Goal: Task Accomplishment & Management: Use online tool/utility

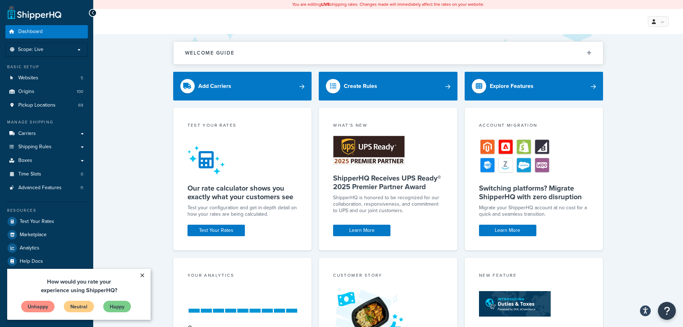
click at [144, 274] on link "×" at bounding box center [142, 275] width 13 height 13
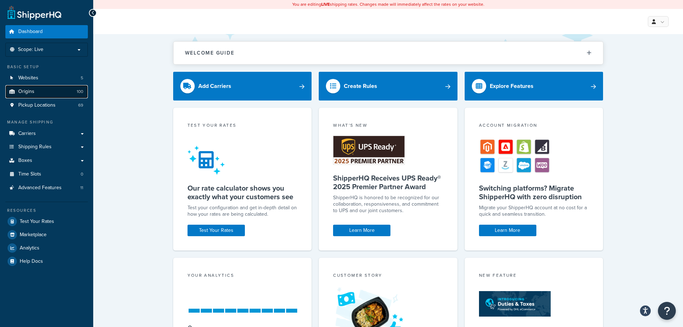
click at [37, 88] on link "Origins 100" at bounding box center [46, 91] width 83 height 13
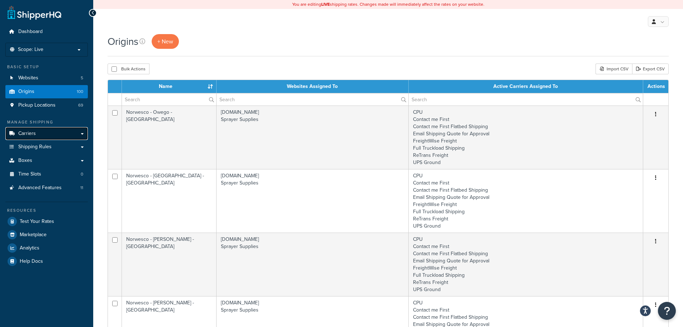
click at [42, 133] on link "Carriers" at bounding box center [46, 133] width 83 height 13
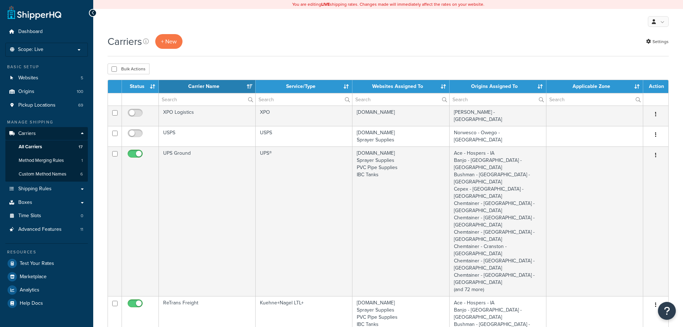
select select "15"
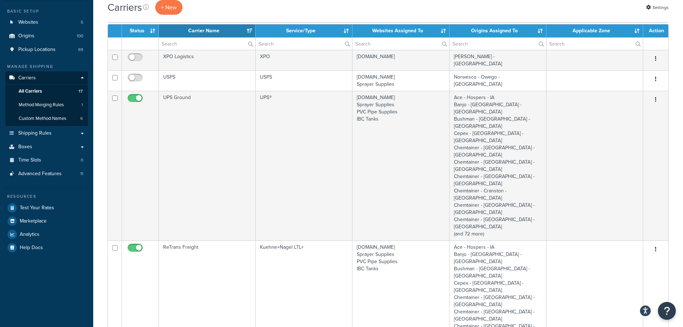
scroll to position [179, 0]
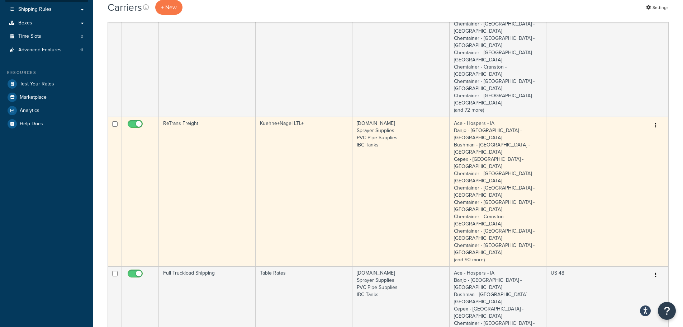
click at [211, 117] on td "ReTrans Freight" at bounding box center [207, 192] width 97 height 150
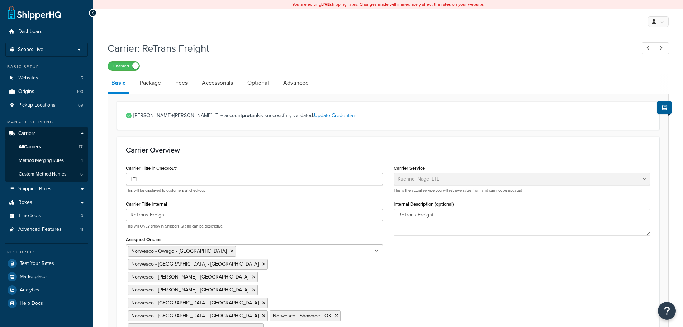
select select "reTransFreight"
select select "THIRD PARTY"
click at [154, 85] on link "Package" at bounding box center [150, 82] width 28 height 17
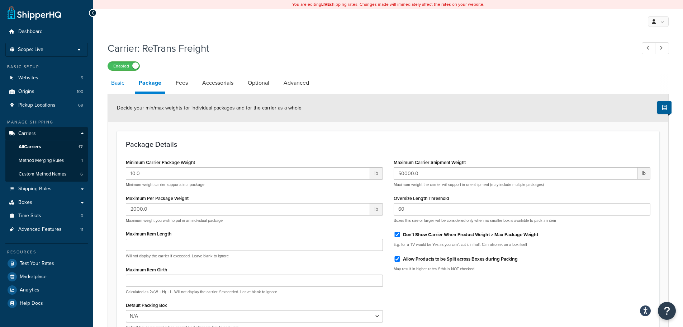
click at [113, 86] on link "Basic" at bounding box center [118, 82] width 20 height 17
select select "reTransFreight"
select select "THIRD PARTY"
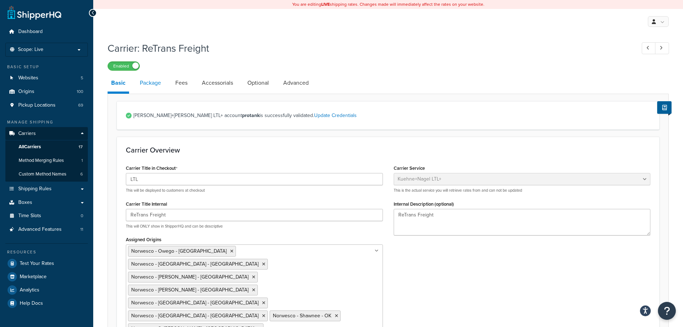
click at [159, 87] on link "Package" at bounding box center [150, 82] width 28 height 17
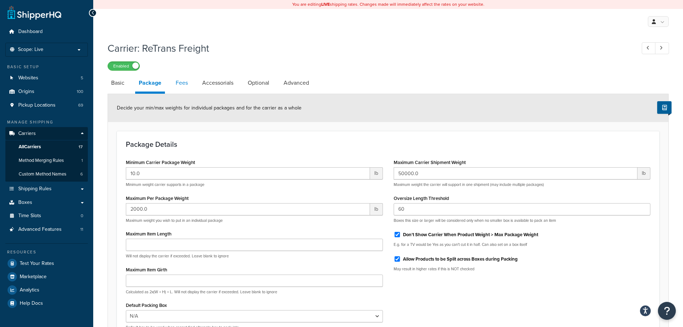
click at [177, 84] on link "Fees" at bounding box center [181, 82] width 19 height 17
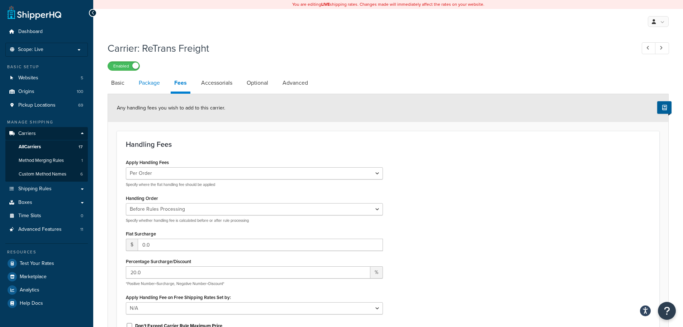
click at [156, 83] on link "Package" at bounding box center [149, 82] width 28 height 17
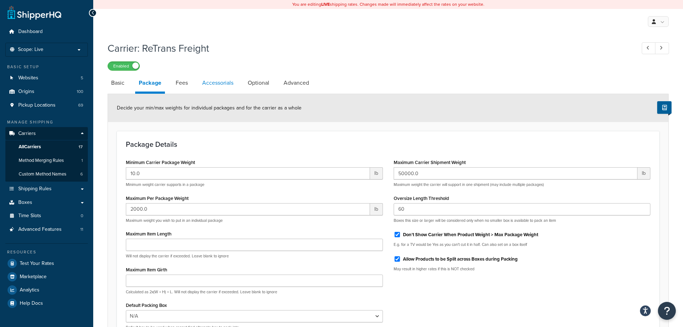
click at [218, 83] on link "Accessorials" at bounding box center [218, 82] width 38 height 17
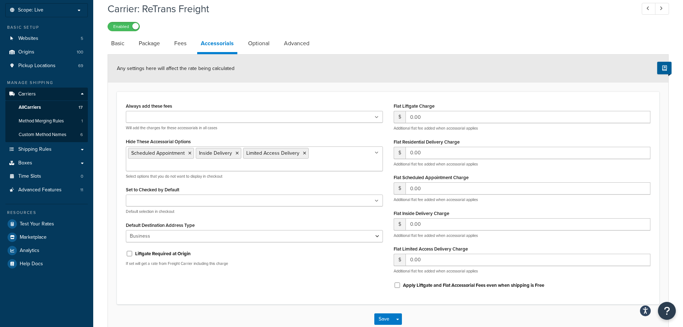
scroll to position [83, 0]
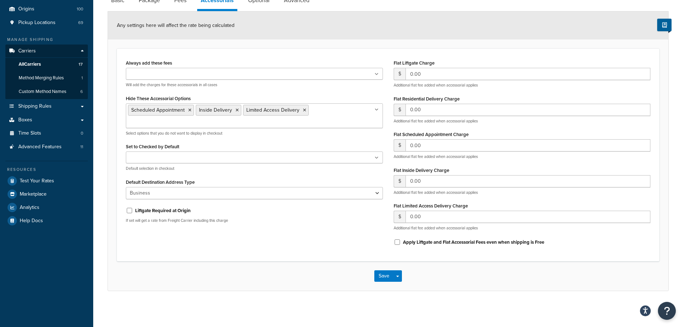
click at [378, 76] on icon at bounding box center [377, 74] width 4 height 4
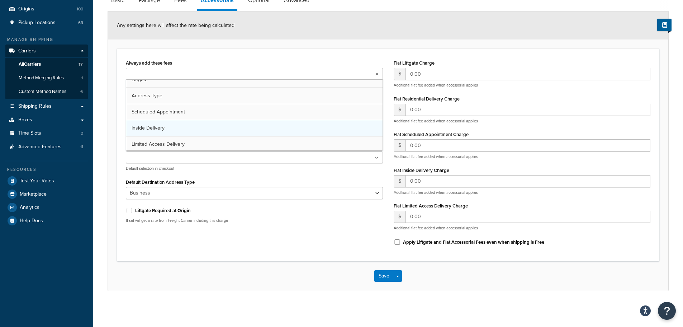
scroll to position [9, 0]
click at [248, 234] on div "Always add these fees Liftgate Address Type Scheduled Appointment Inside Delive…" at bounding box center [389, 155] width 536 height 194
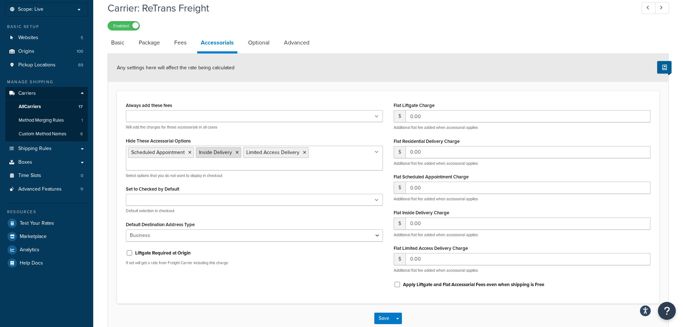
scroll to position [0, 0]
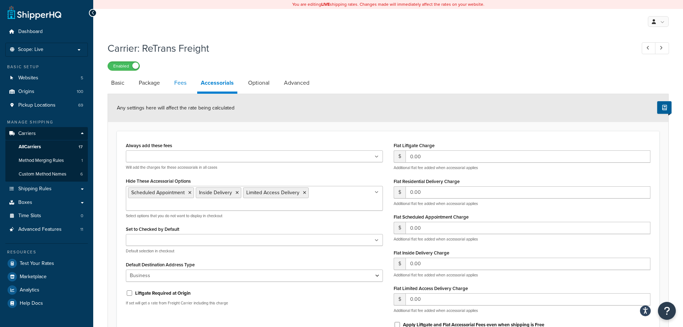
click at [184, 81] on link "Fees" at bounding box center [180, 82] width 19 height 17
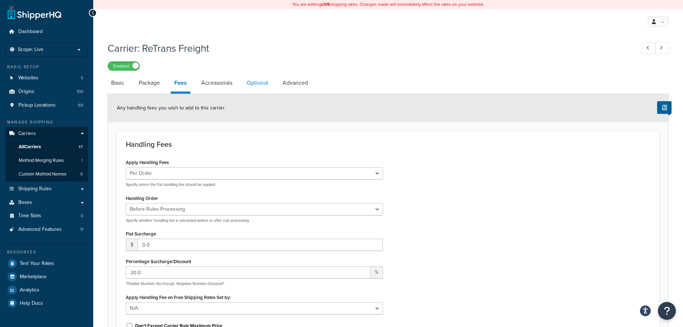
click at [265, 83] on link "Optional" at bounding box center [257, 82] width 29 height 17
select select "300"
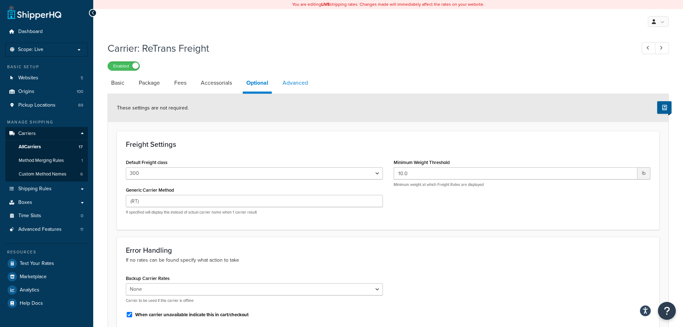
click at [298, 83] on link "Advanced" at bounding box center [295, 82] width 33 height 17
select select "false"
select select "DELIVERY"
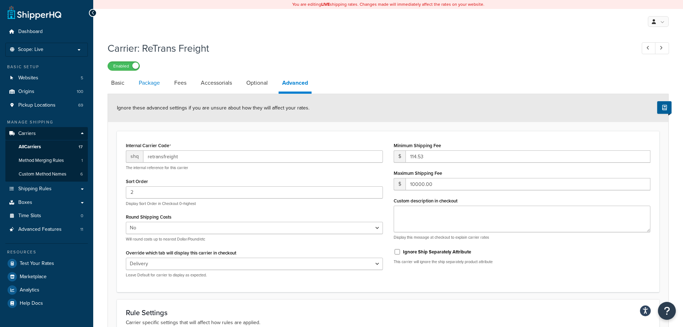
click at [152, 81] on link "Package" at bounding box center [149, 82] width 28 height 17
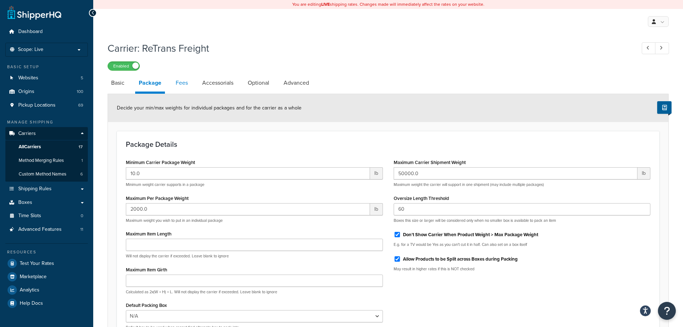
click at [187, 84] on link "Fees" at bounding box center [181, 82] width 19 height 17
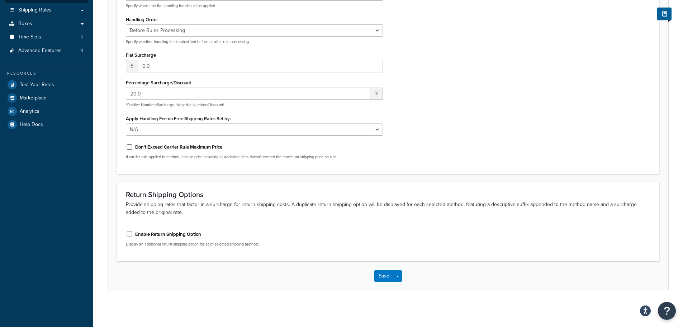
scroll to position [35, 0]
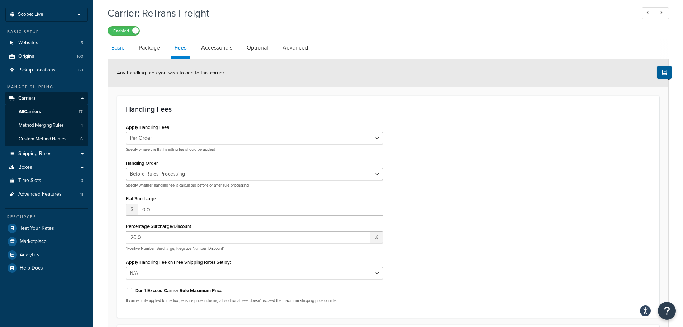
click at [111, 47] on link "Basic" at bounding box center [118, 47] width 20 height 17
select select "reTransFreight"
select select "THIRD PARTY"
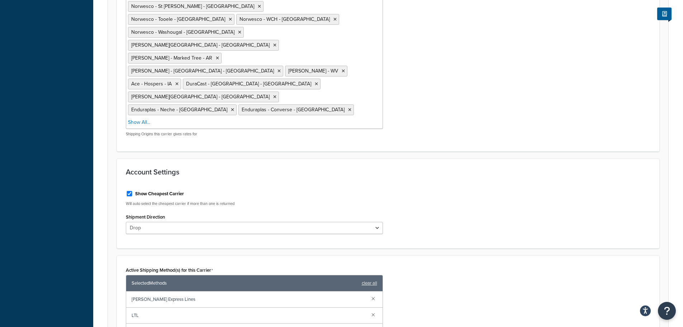
scroll to position [143, 0]
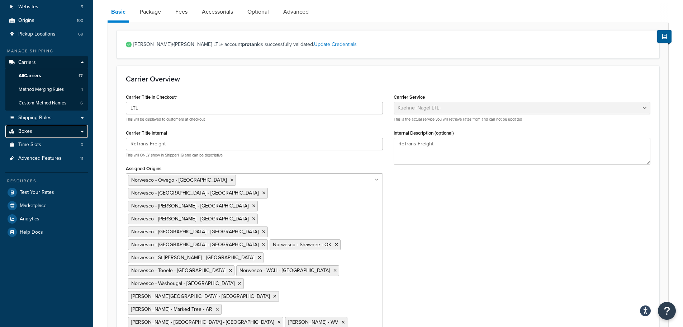
click at [42, 131] on link "Boxes" at bounding box center [46, 131] width 83 height 13
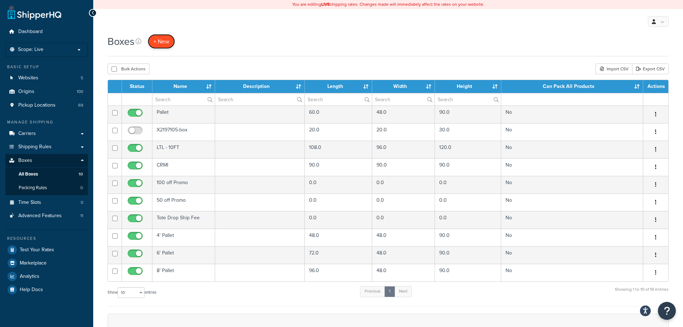
click at [162, 43] on span "+ New" at bounding box center [162, 41] width 16 height 8
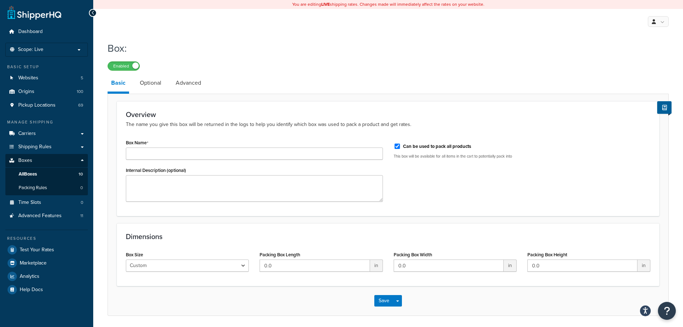
click at [165, 84] on li "Optional" at bounding box center [154, 82] width 36 height 17
click at [151, 84] on link "Optional" at bounding box center [150, 82] width 29 height 17
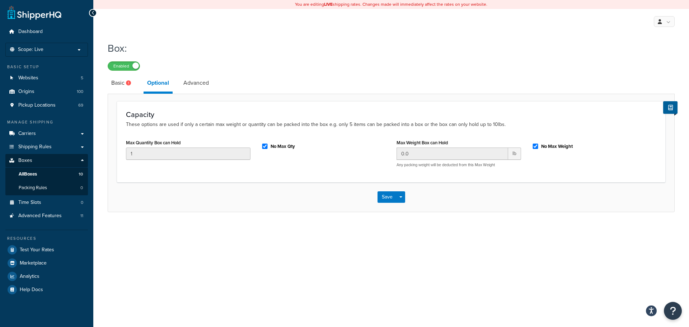
click at [178, 83] on li "Optional" at bounding box center [162, 83] width 36 height 19
click at [189, 81] on link "Advanced" at bounding box center [196, 82] width 33 height 17
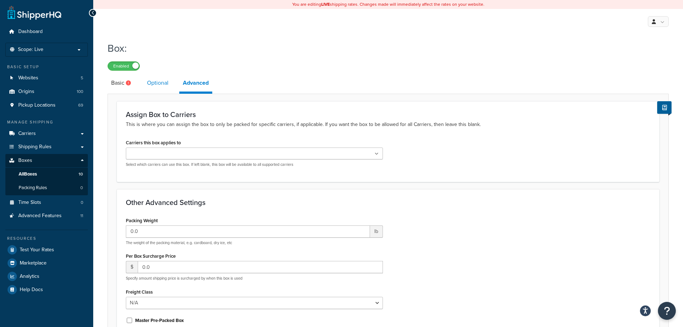
click at [151, 84] on link "Optional" at bounding box center [158, 82] width 29 height 17
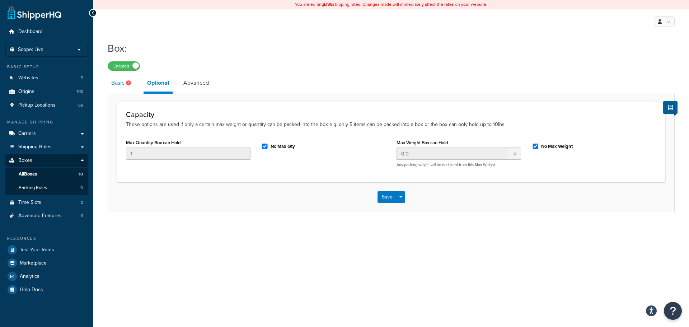
click at [114, 84] on link "Basic" at bounding box center [122, 82] width 29 height 17
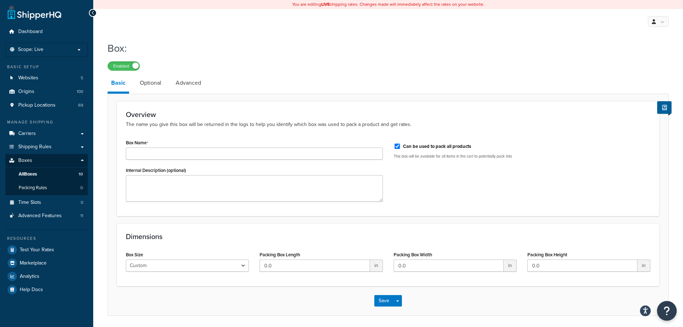
click at [666, 310] on icon "Open Resource Center" at bounding box center [667, 311] width 7 height 10
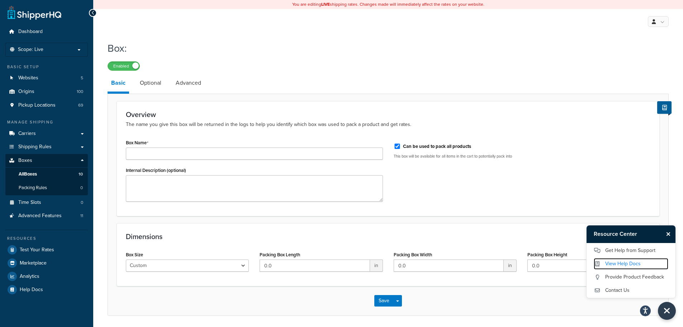
click at [625, 262] on link "View Help Docs" at bounding box center [631, 263] width 75 height 11
click at [629, 250] on link "Get Help from Support" at bounding box center [631, 250] width 75 height 11
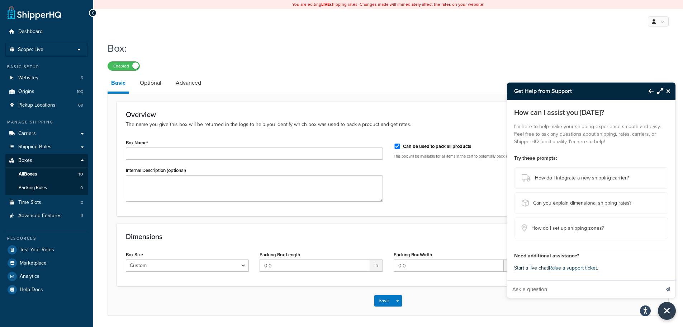
click at [540, 269] on button "Start a live chat" at bounding box center [531, 268] width 34 height 10
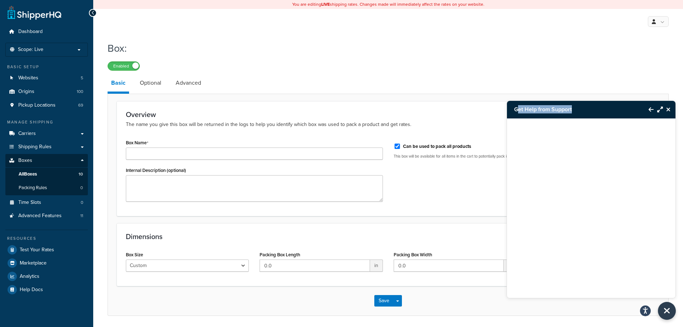
drag, startPoint x: 563, startPoint y: 114, endPoint x: 517, endPoint y: 118, distance: 46.8
click at [517, 117] on h3 "Get Help from Support" at bounding box center [574, 109] width 135 height 17
click at [418, 60] on div "Box: Enabled" at bounding box center [389, 54] width 562 height 33
click at [316, 71] on div "Enabled" at bounding box center [389, 66] width 562 height 10
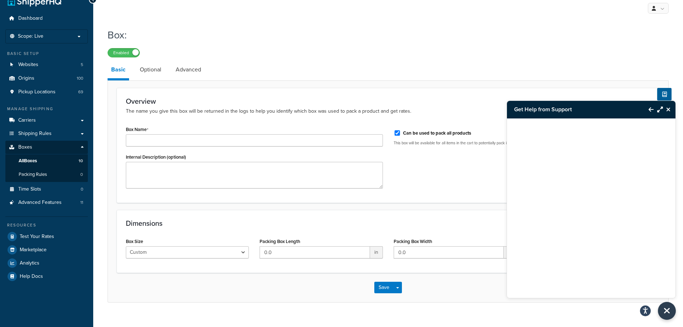
scroll to position [25, 0]
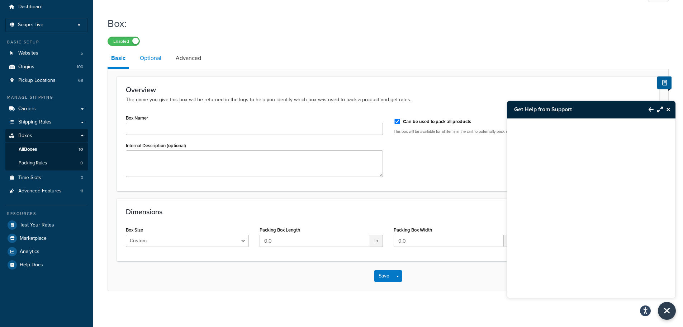
click at [152, 63] on link "Optional" at bounding box center [150, 58] width 29 height 17
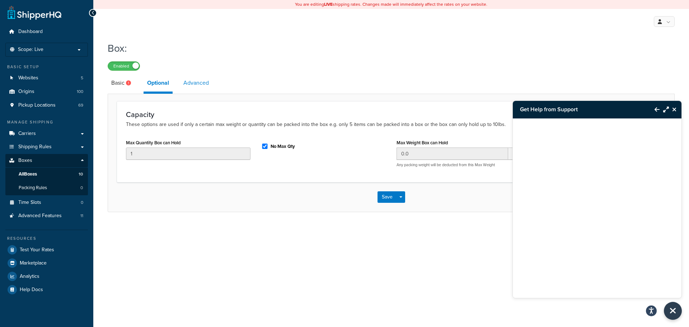
click at [202, 81] on link "Advanced" at bounding box center [196, 82] width 33 height 17
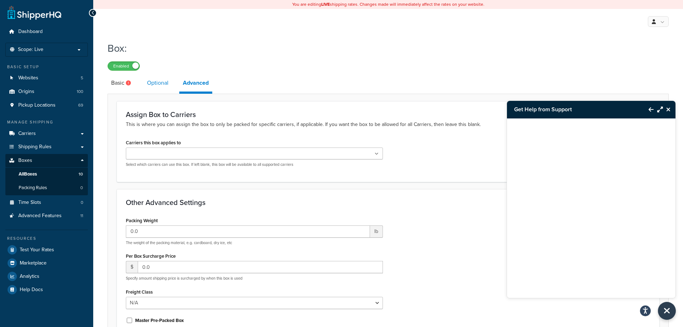
click at [160, 83] on link "Optional" at bounding box center [158, 82] width 29 height 17
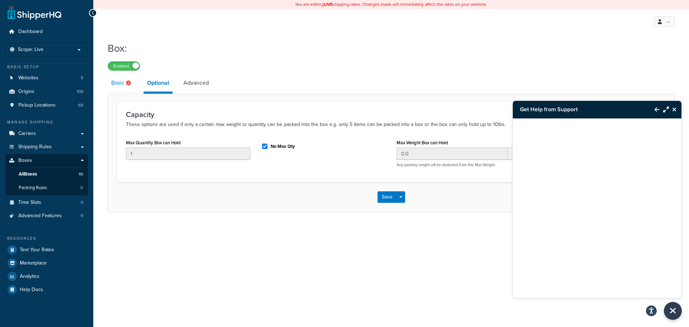
click at [115, 83] on link "Basic" at bounding box center [122, 82] width 29 height 17
